Goal: Information Seeking & Learning: Learn about a topic

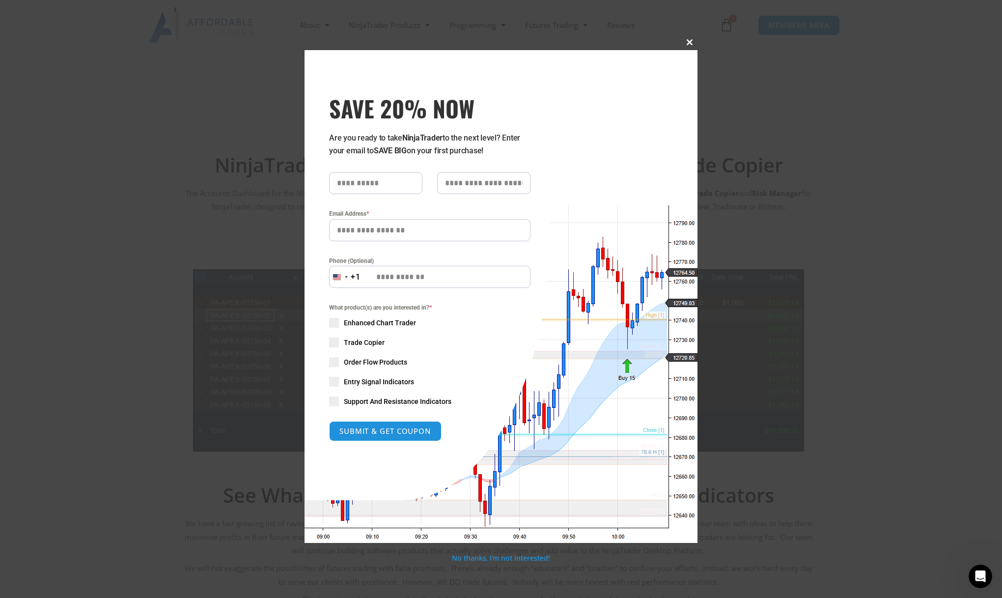
click at [690, 40] on span at bounding box center [690, 42] width 16 height 6
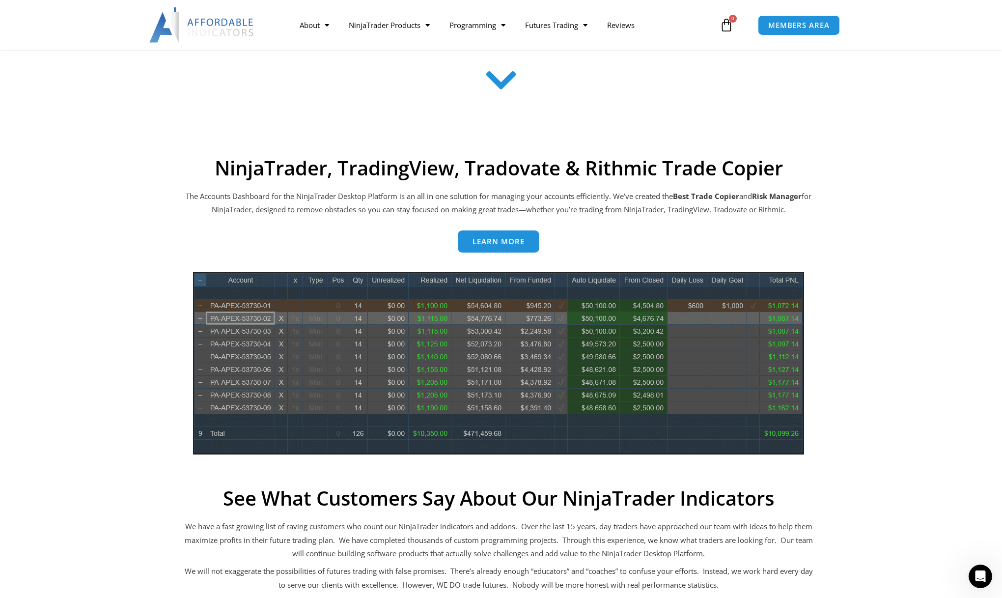
scroll to position [331, 0]
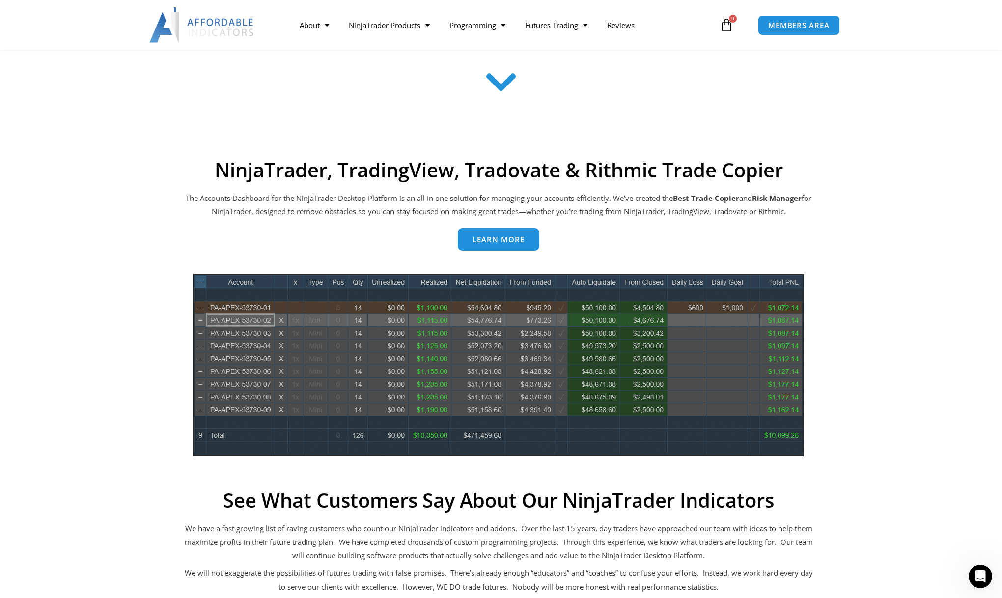
click at [490, 242] on span "Learn more" at bounding box center [498, 239] width 52 height 7
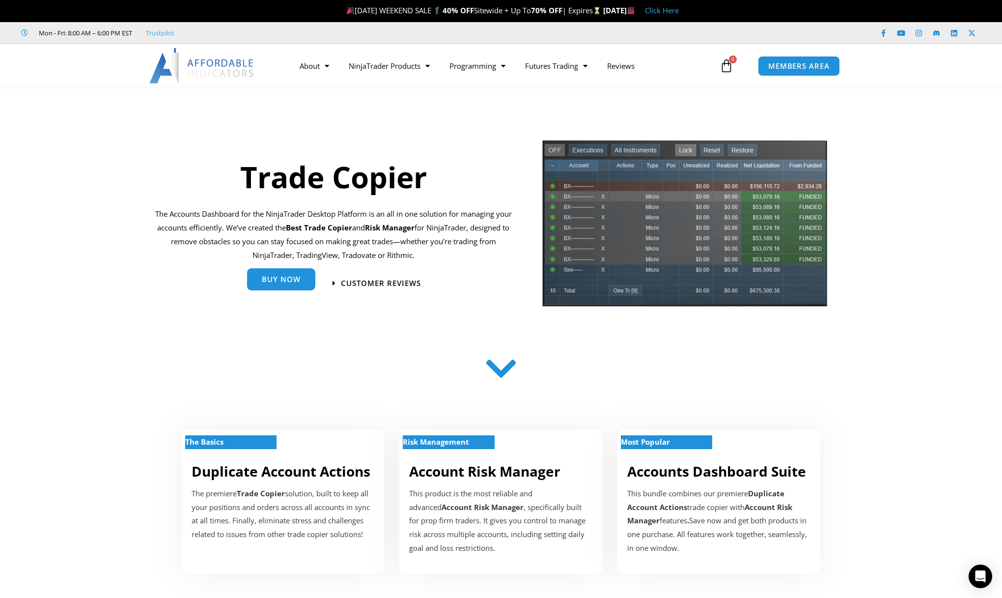
click at [298, 280] on span "Buy Now" at bounding box center [281, 278] width 39 height 7
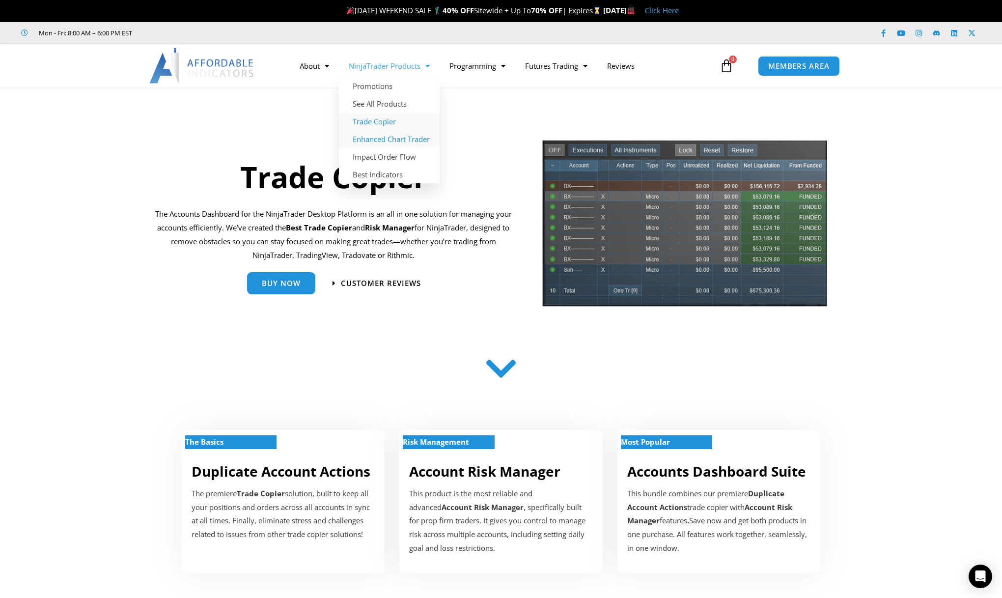
click at [385, 141] on link "Enhanced Chart Trader" at bounding box center [389, 139] width 101 height 18
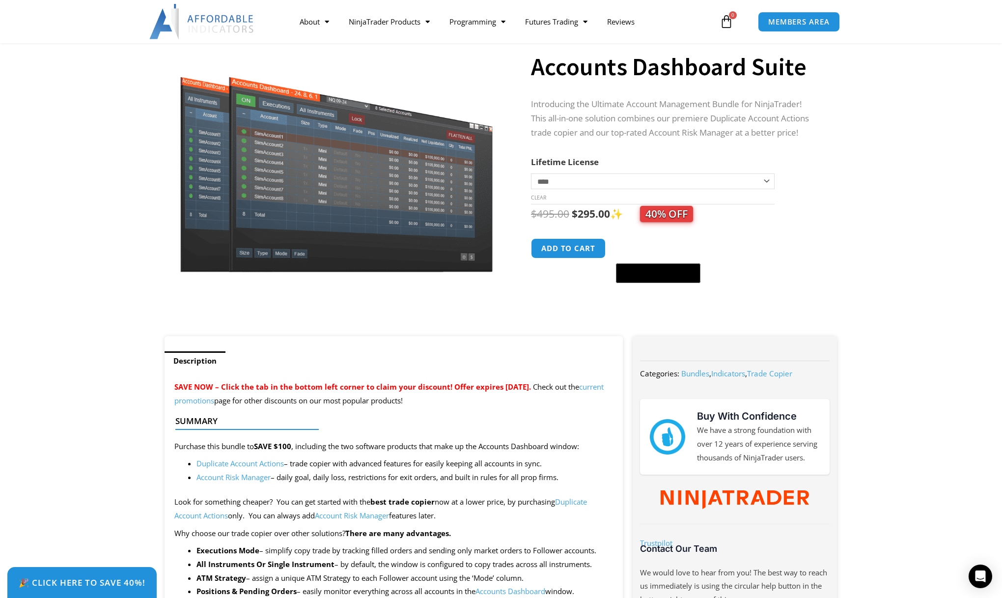
scroll to position [85, 0]
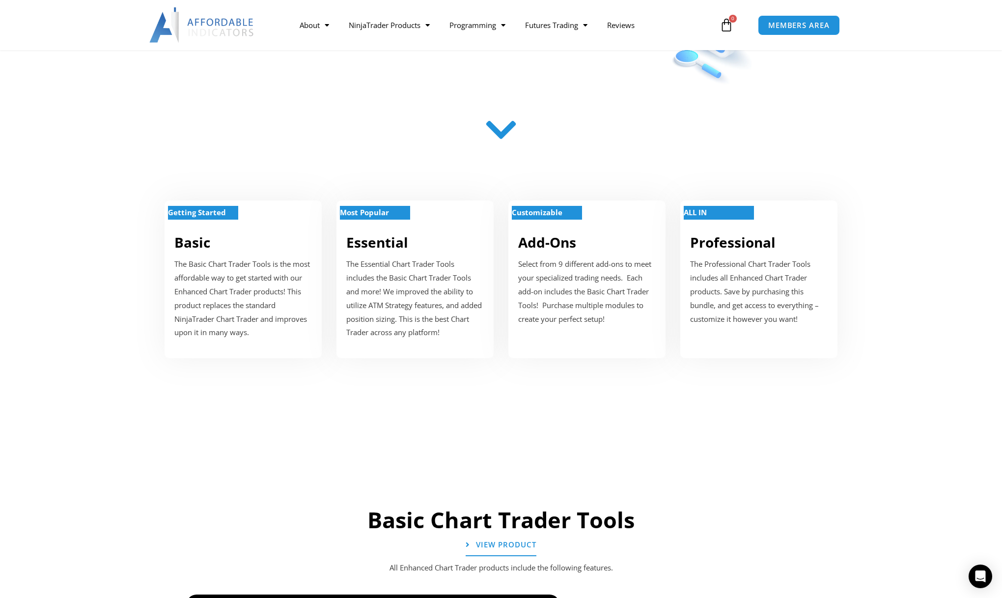
scroll to position [272, 0]
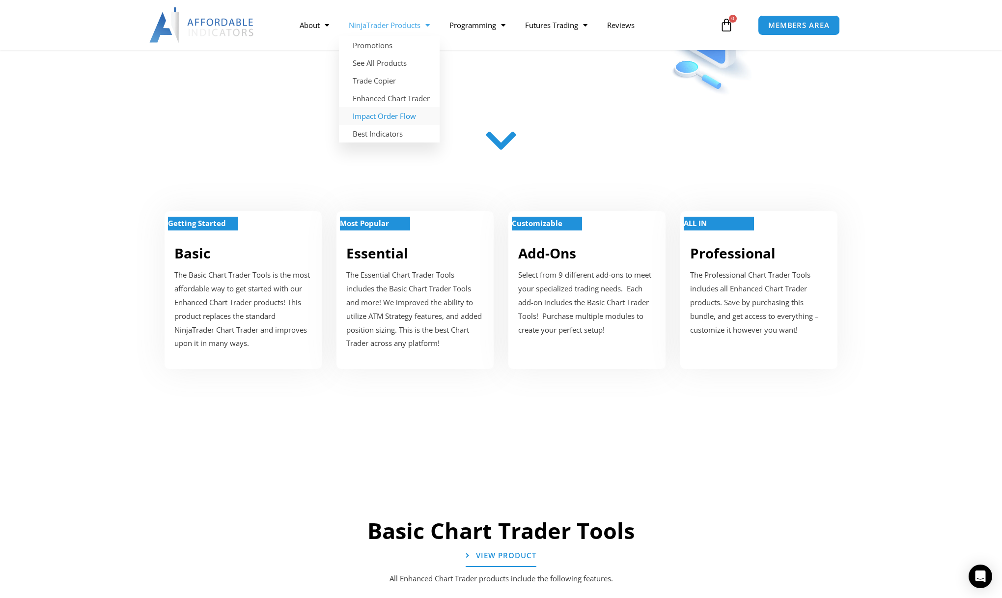
click at [375, 120] on link "Impact Order Flow" at bounding box center [389, 116] width 101 height 18
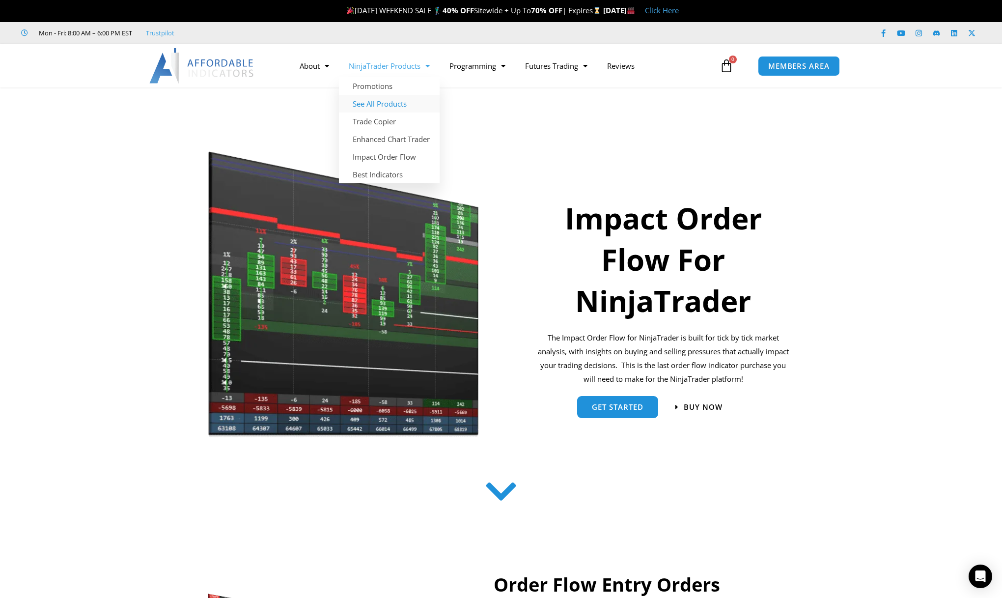
click at [381, 103] on link "See All Products" at bounding box center [389, 104] width 101 height 18
